Goal: Task Accomplishment & Management: Use online tool/utility

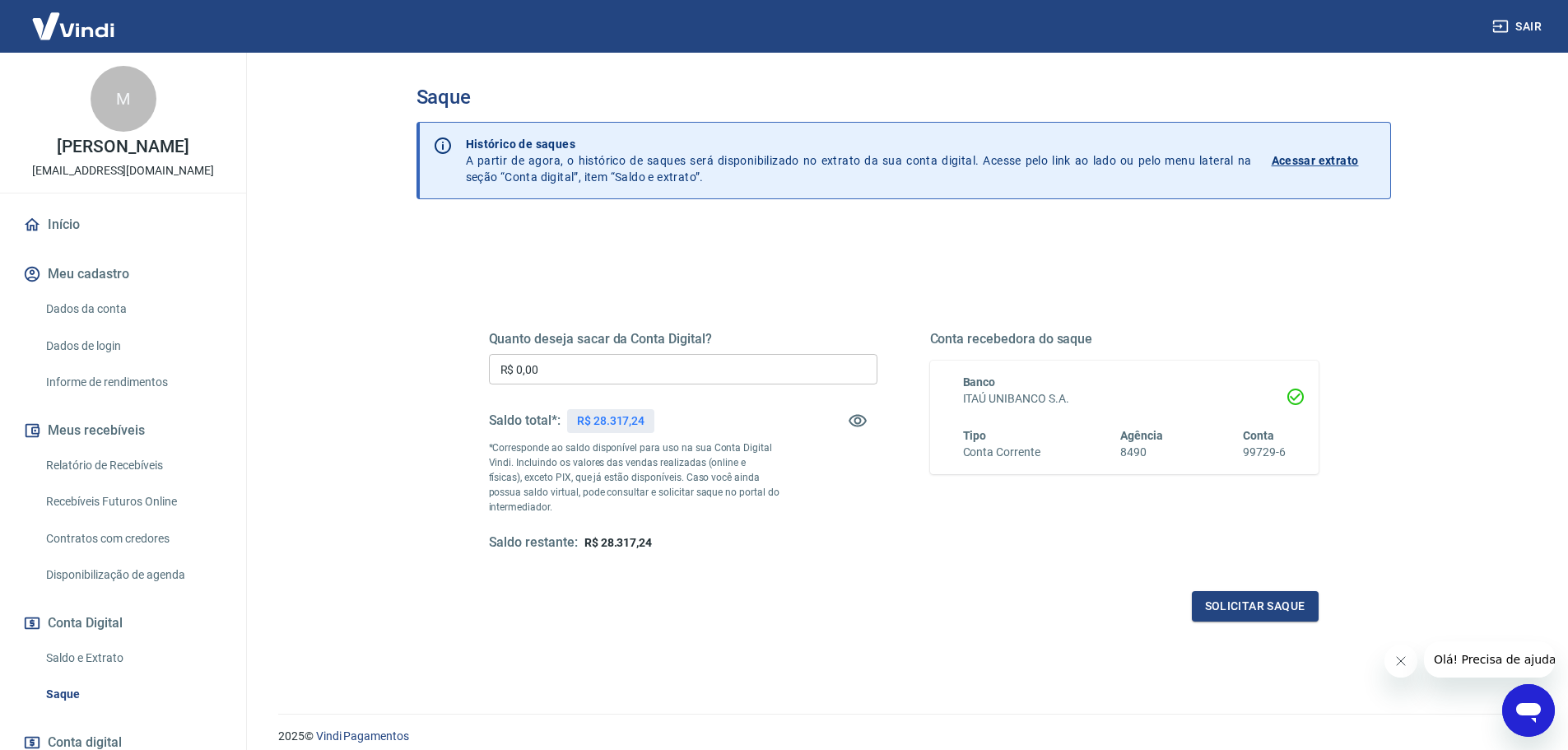
click at [645, 375] on input "R$ 0,00" at bounding box center [683, 370] width 388 height 31
type input "R$ 25.000,00"
click at [1295, 608] on button "Solicitar saque" at bounding box center [1255, 607] width 127 height 31
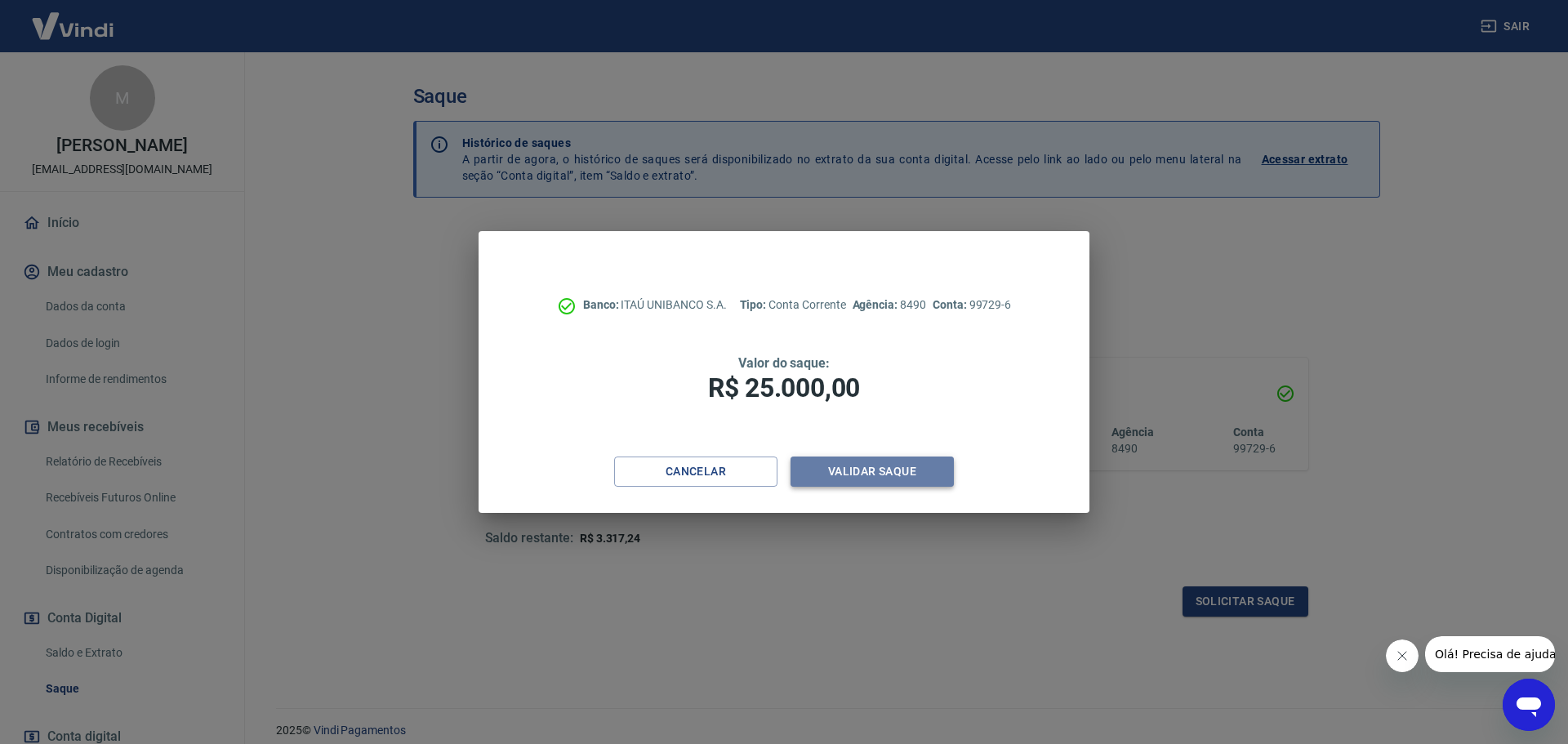
click at [925, 472] on button "Validar saque" at bounding box center [872, 472] width 164 height 30
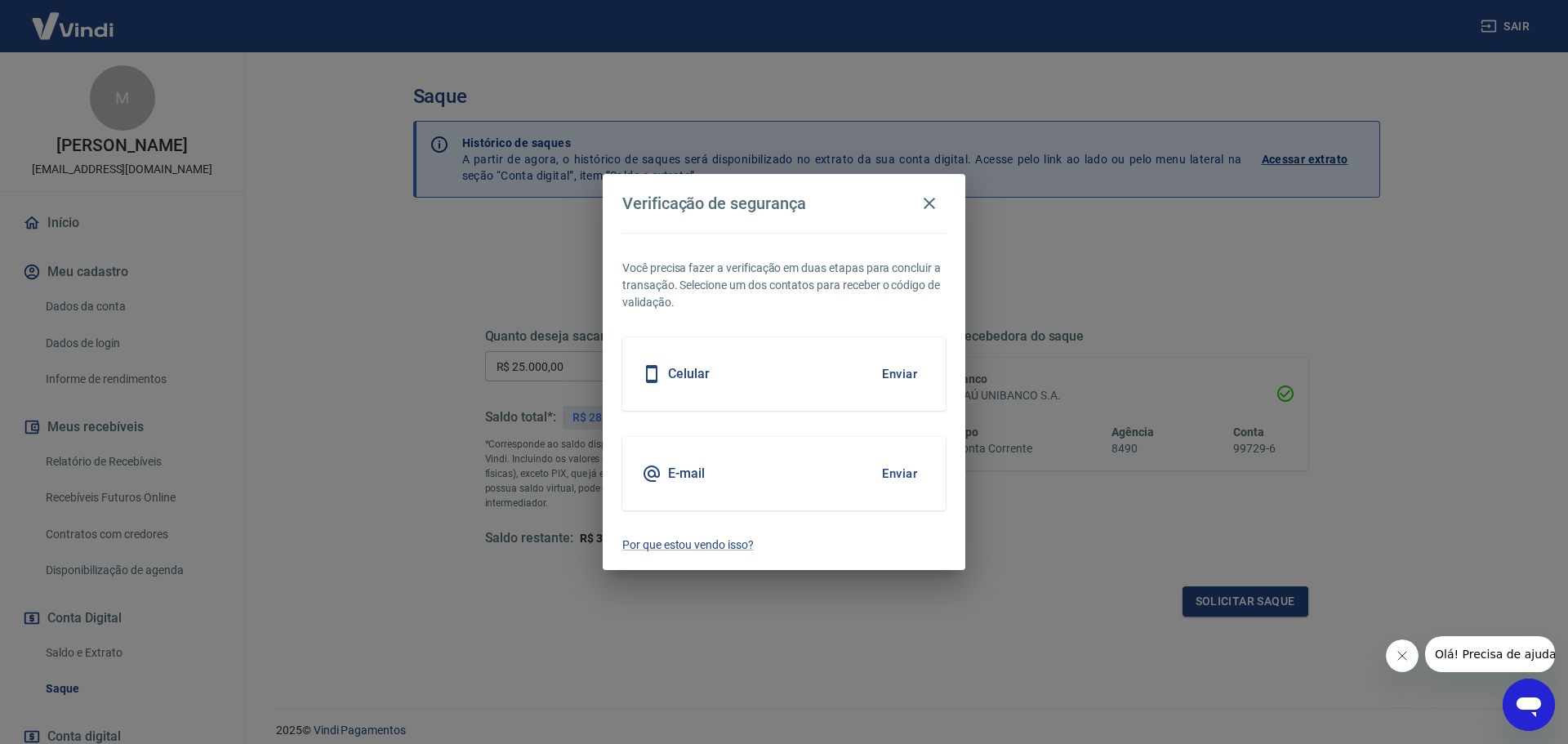
click at [899, 351] on div "Celular Enviar" at bounding box center [784, 374] width 324 height 73
click at [902, 365] on button "Enviar" at bounding box center [899, 374] width 53 height 34
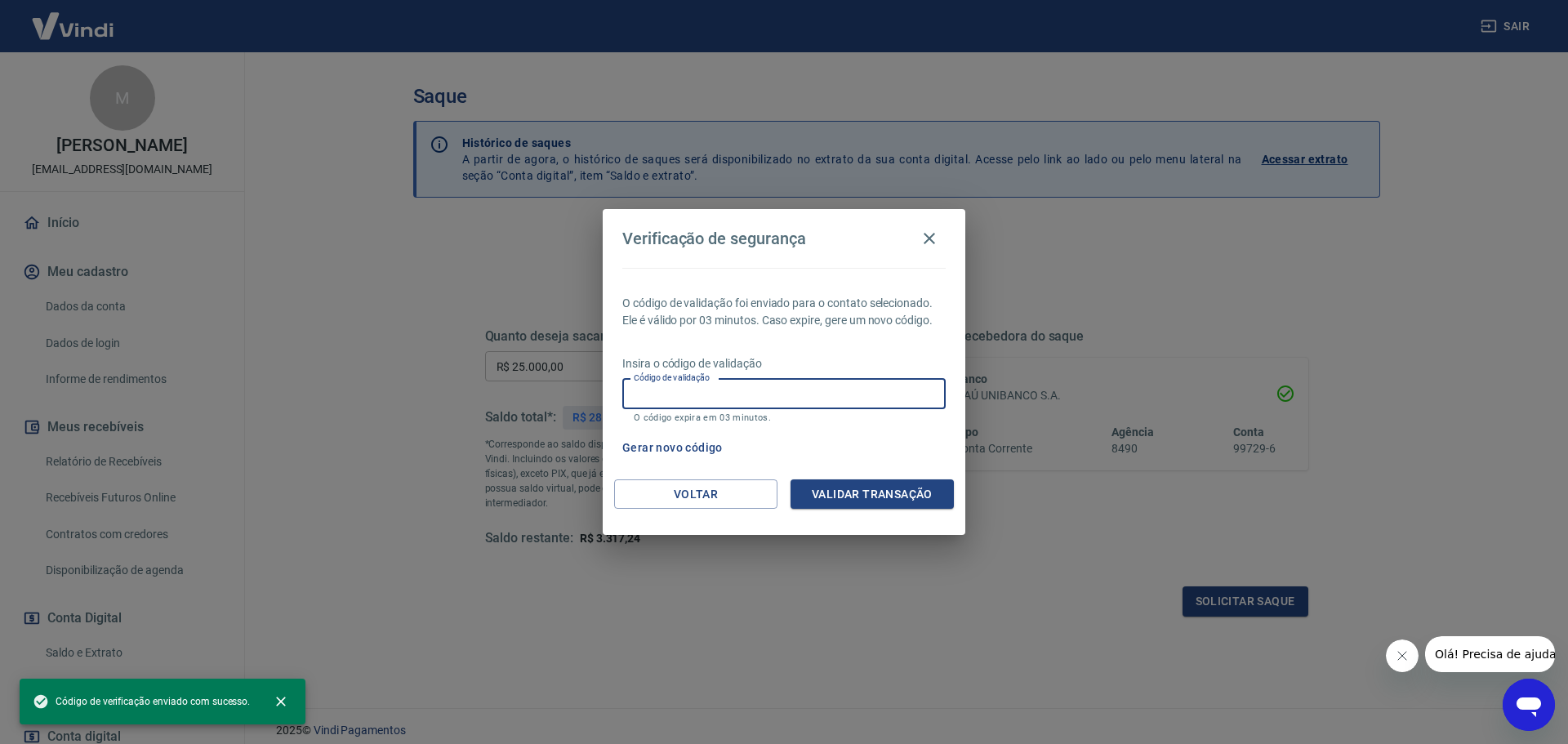
click at [722, 394] on input "Código de validação" at bounding box center [784, 394] width 324 height 30
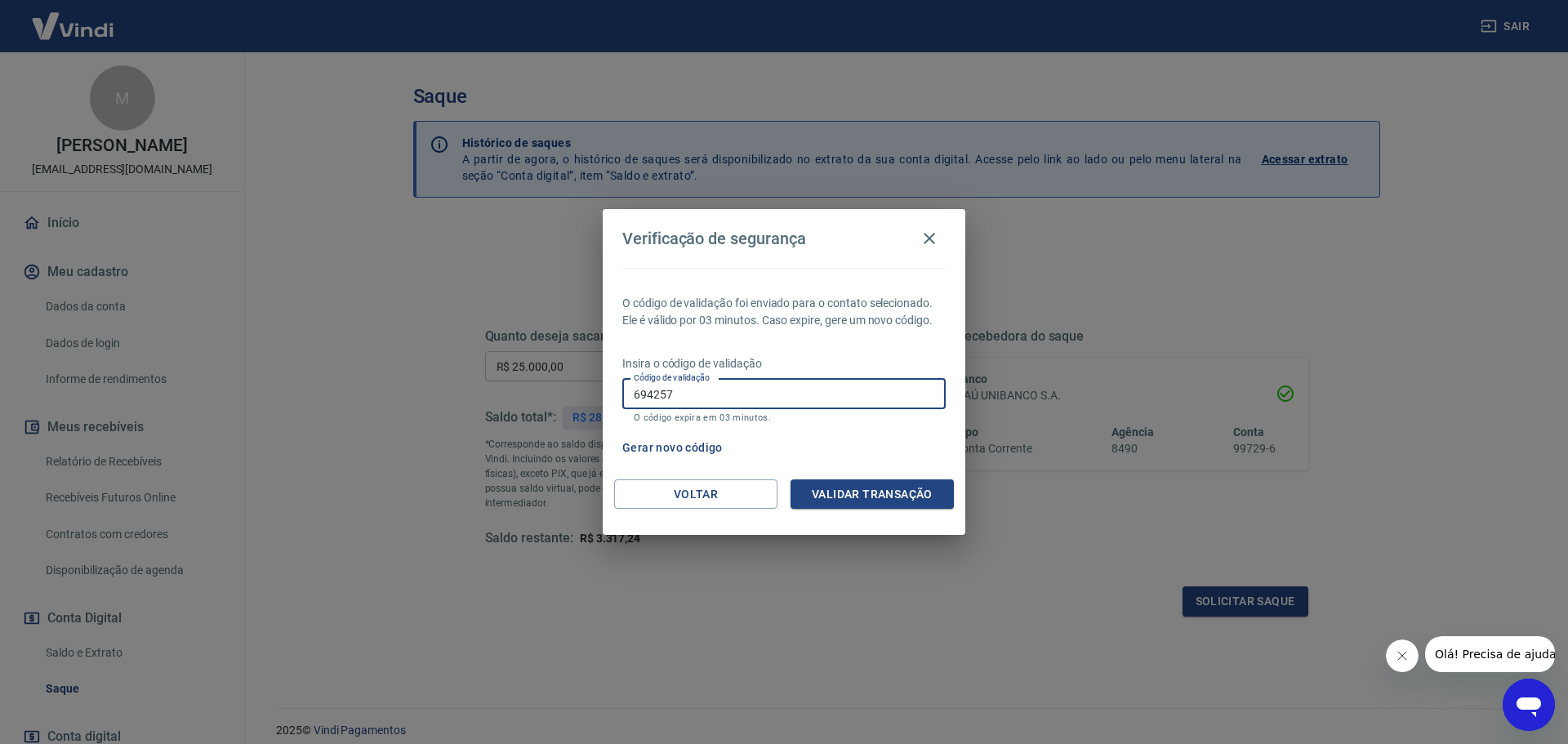
type input "694257"
click at [803, 478] on div "O código de validação foi enviado para o contato selecionado. Ele é válido por …" at bounding box center [784, 374] width 363 height 212
click at [814, 484] on button "Validar transação" at bounding box center [872, 495] width 164 height 30
